Goal: Navigation & Orientation: Find specific page/section

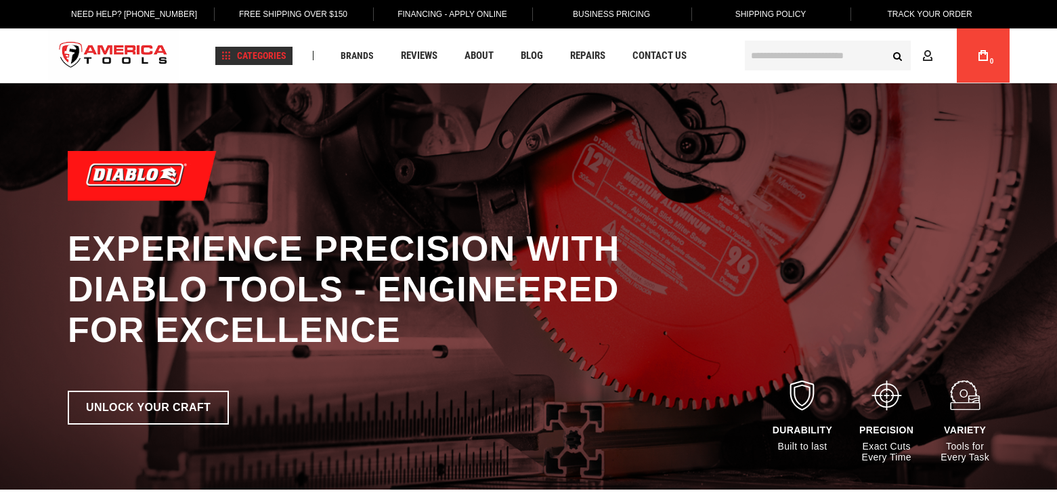
drag, startPoint x: 0, startPoint y: 0, endPoint x: 268, endPoint y: 53, distance: 273.5
click at [268, 53] on span "Categories" at bounding box center [253, 55] width 65 height 9
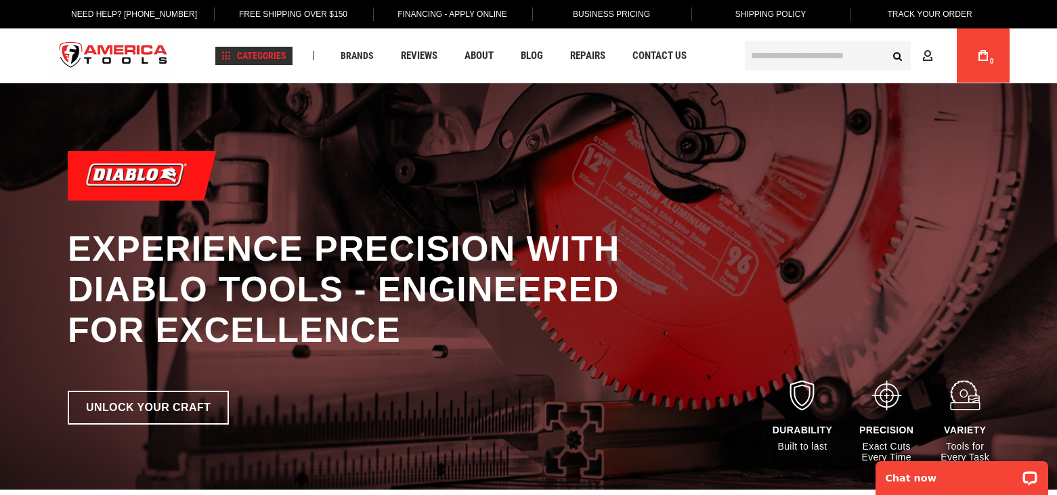
click at [268, 53] on span "Categories" at bounding box center [253, 55] width 65 height 9
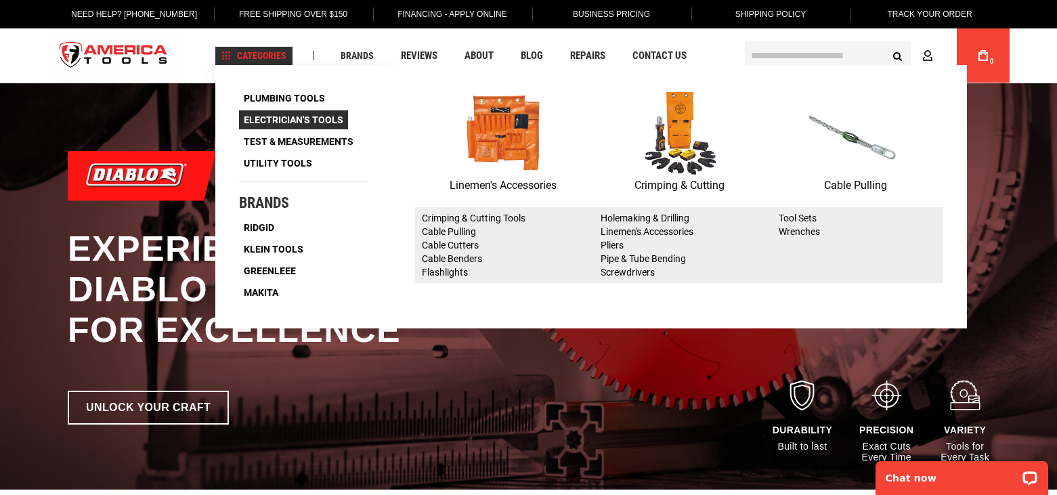
click at [319, 119] on span "Electrician's Tools" at bounding box center [294, 119] width 100 height 9
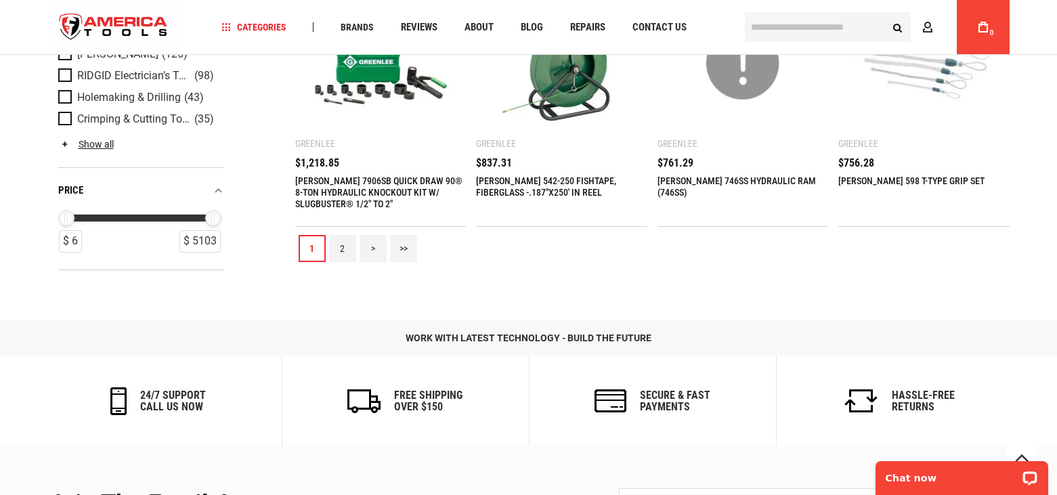
scroll to position [1625, 0]
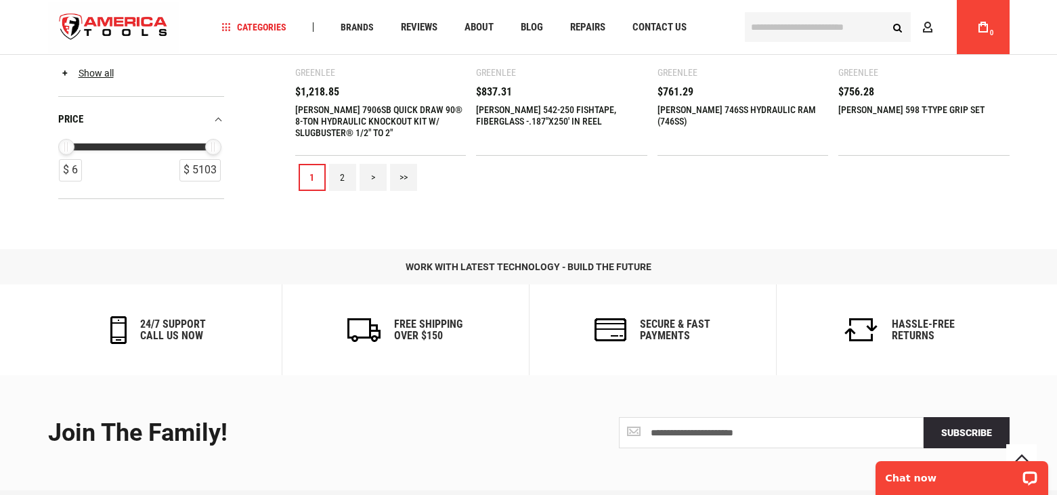
click at [340, 175] on link "2" at bounding box center [342, 177] width 27 height 27
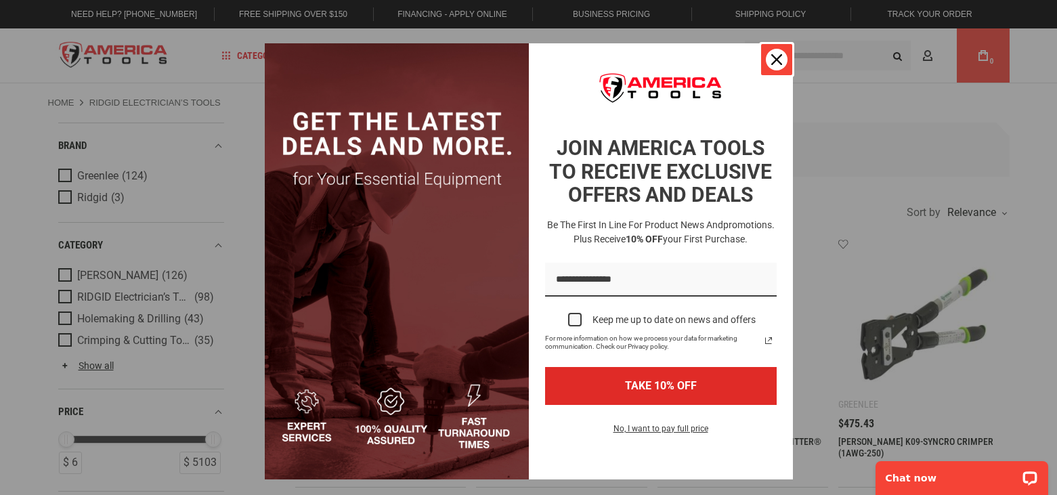
click at [775, 59] on icon "close icon" at bounding box center [776, 59] width 11 height 11
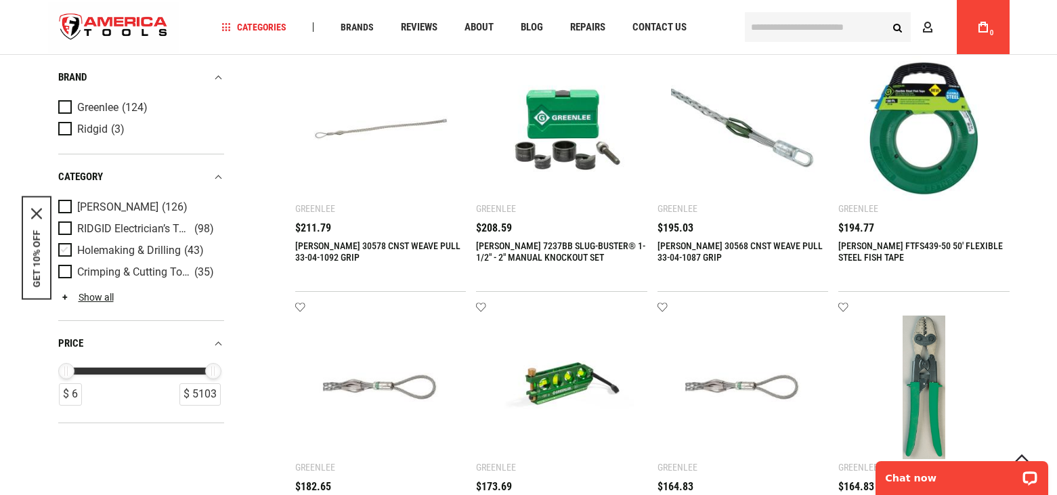
scroll to position [940, 0]
